Goal: Information Seeking & Learning: Learn about a topic

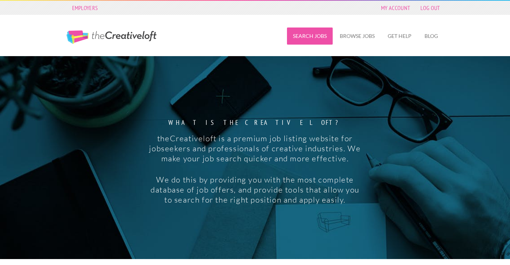
click at [325, 43] on link "Search Jobs" at bounding box center [310, 35] width 46 height 17
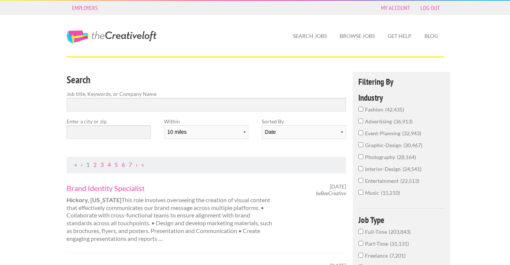
click at [393, 15] on div "Search Jobs Browse Jobs Get Help Blog" at bounding box center [320, 35] width 260 height 41
click at [388, 15] on div "Search Jobs Browse Jobs Get Help Blog" at bounding box center [320, 35] width 260 height 41
click at [388, 10] on link "My Account" at bounding box center [395, 8] width 36 height 10
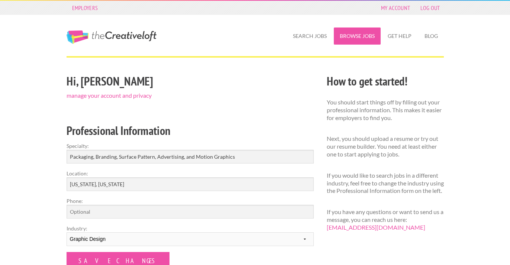
click at [344, 37] on link "Browse Jobs" at bounding box center [357, 35] width 47 height 17
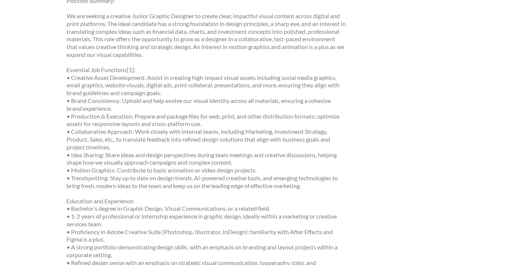
scroll to position [169, 0]
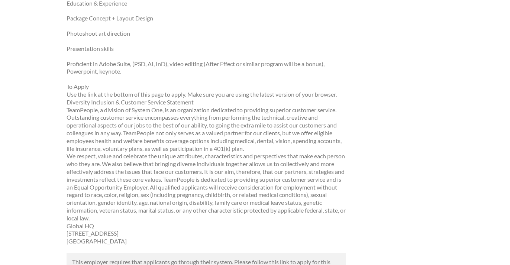
scroll to position [427, 0]
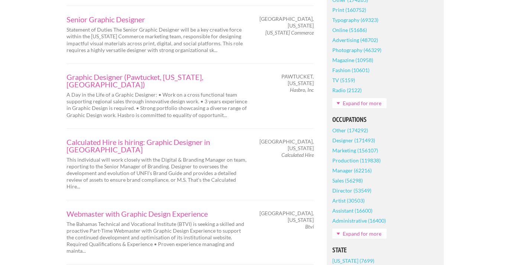
scroll to position [270, 0]
click at [108, 74] on link "Graphic Designer (Pawtucket, [US_STATE], [GEOGRAPHIC_DATA])" at bounding box center [157, 80] width 182 height 15
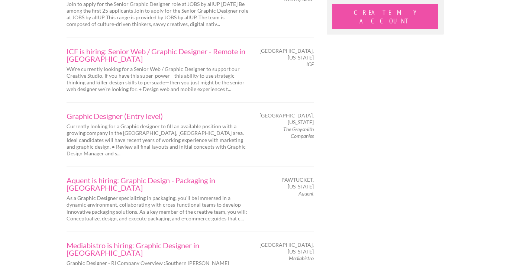
scroll to position [820, 0]
